Goal: Information Seeking & Learning: Learn about a topic

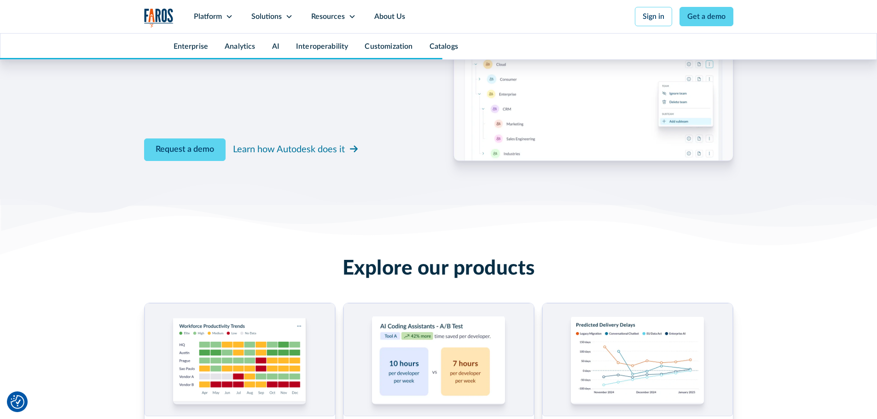
scroll to position [4328, 0]
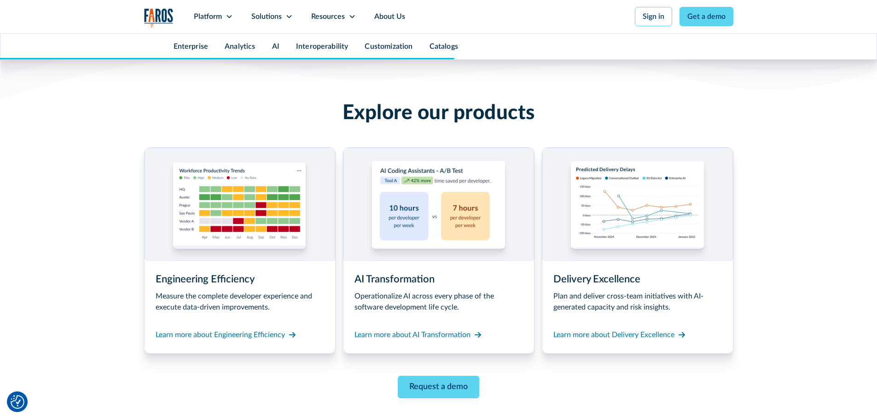
click at [430, 301] on div "Operationalize AI across every phase of the software development life cycle." at bounding box center [439, 302] width 169 height 22
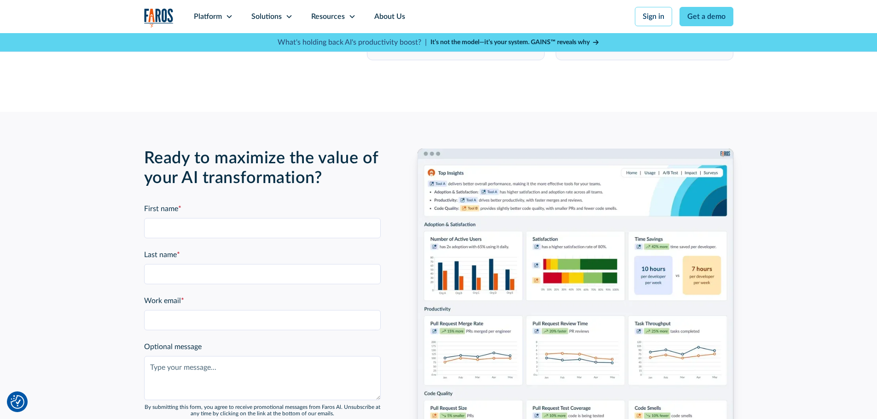
scroll to position [2164, 0]
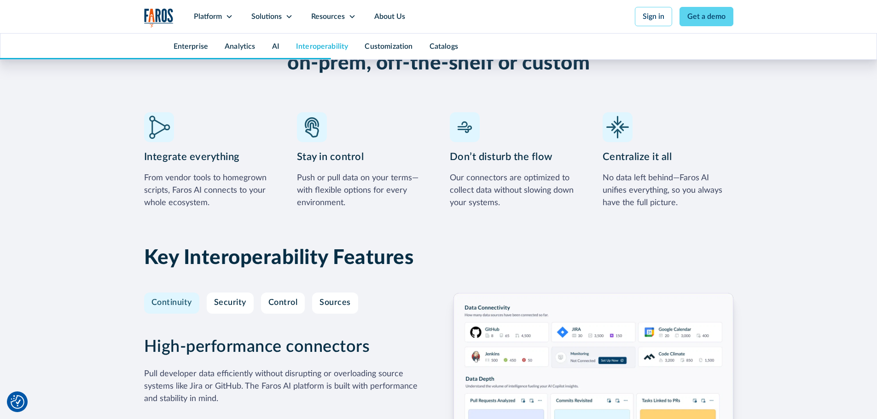
scroll to position [2632, 0]
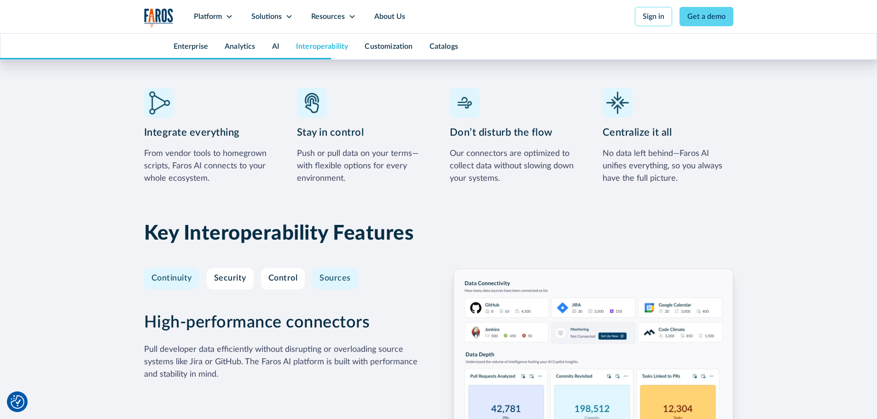
click at [314, 268] on link "Sources" at bounding box center [335, 278] width 46 height 21
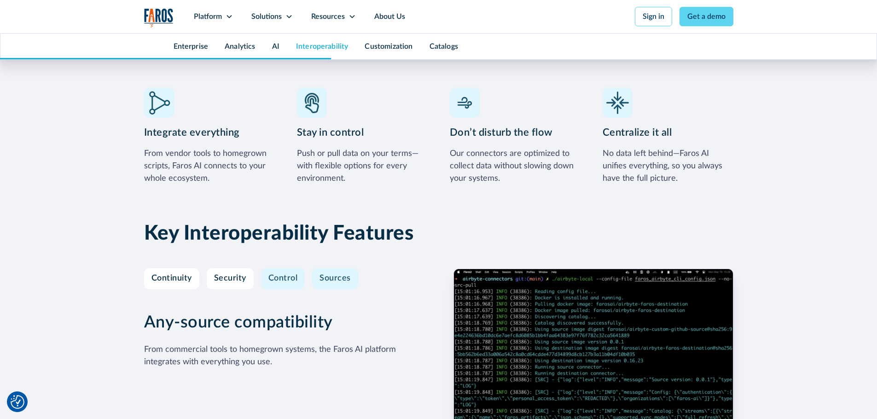
click at [262, 268] on link "Control" at bounding box center [283, 278] width 44 height 21
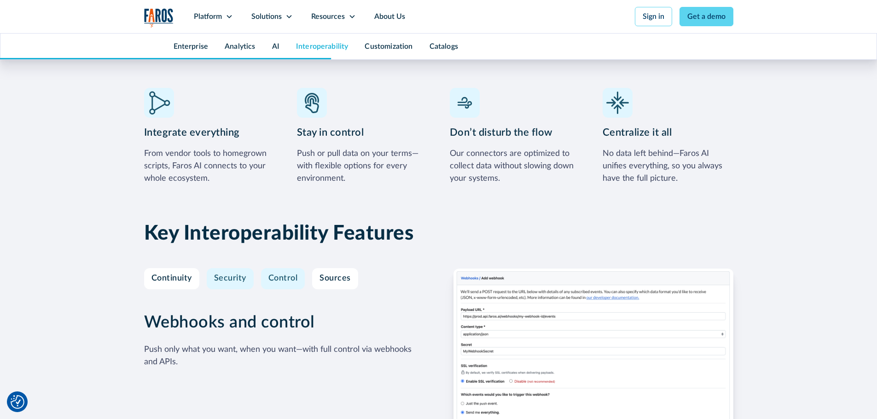
click at [230, 274] on div "Security" at bounding box center [230, 279] width 32 height 10
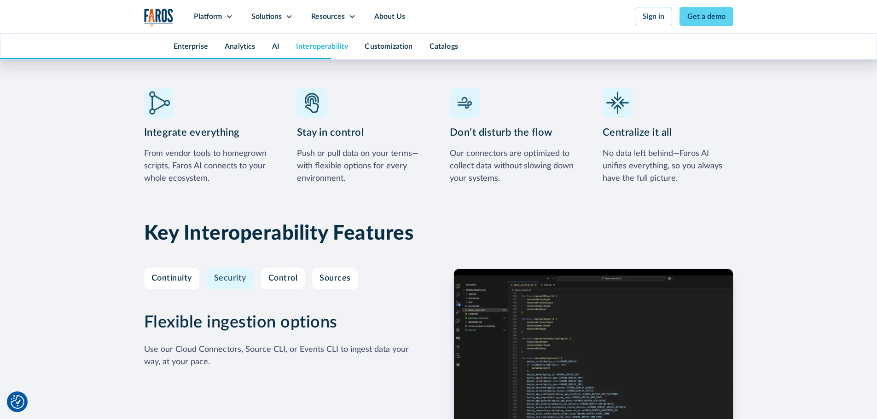
click at [401, 320] on div "Key Interoperability Features Continuity Security Control Sources High-performa…" at bounding box center [438, 358] width 589 height 308
click at [376, 273] on div "Flexible ingestion options Use our Cloud Connectors, Source CLI, or Events CLI …" at bounding box center [284, 368] width 280 height 199
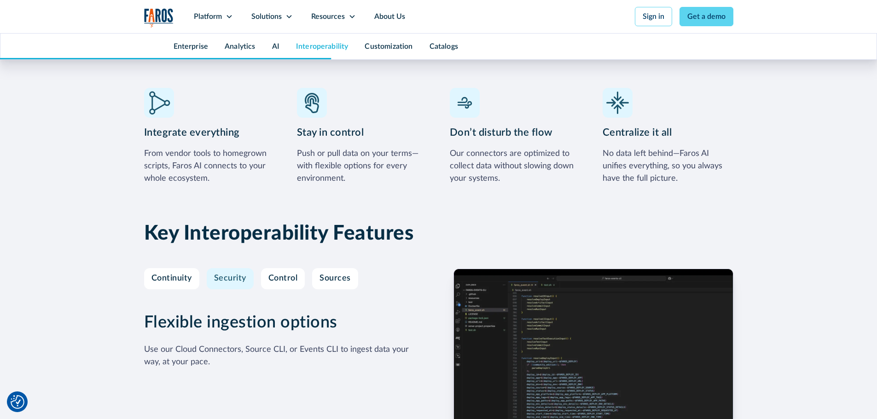
click at [360, 269] on div "Flexible ingestion options Use our Cloud Connectors, Source CLI, or Events CLI …" at bounding box center [284, 368] width 280 height 199
click at [341, 268] on link "Sources" at bounding box center [335, 278] width 46 height 21
